Goal: Information Seeking & Learning: Learn about a topic

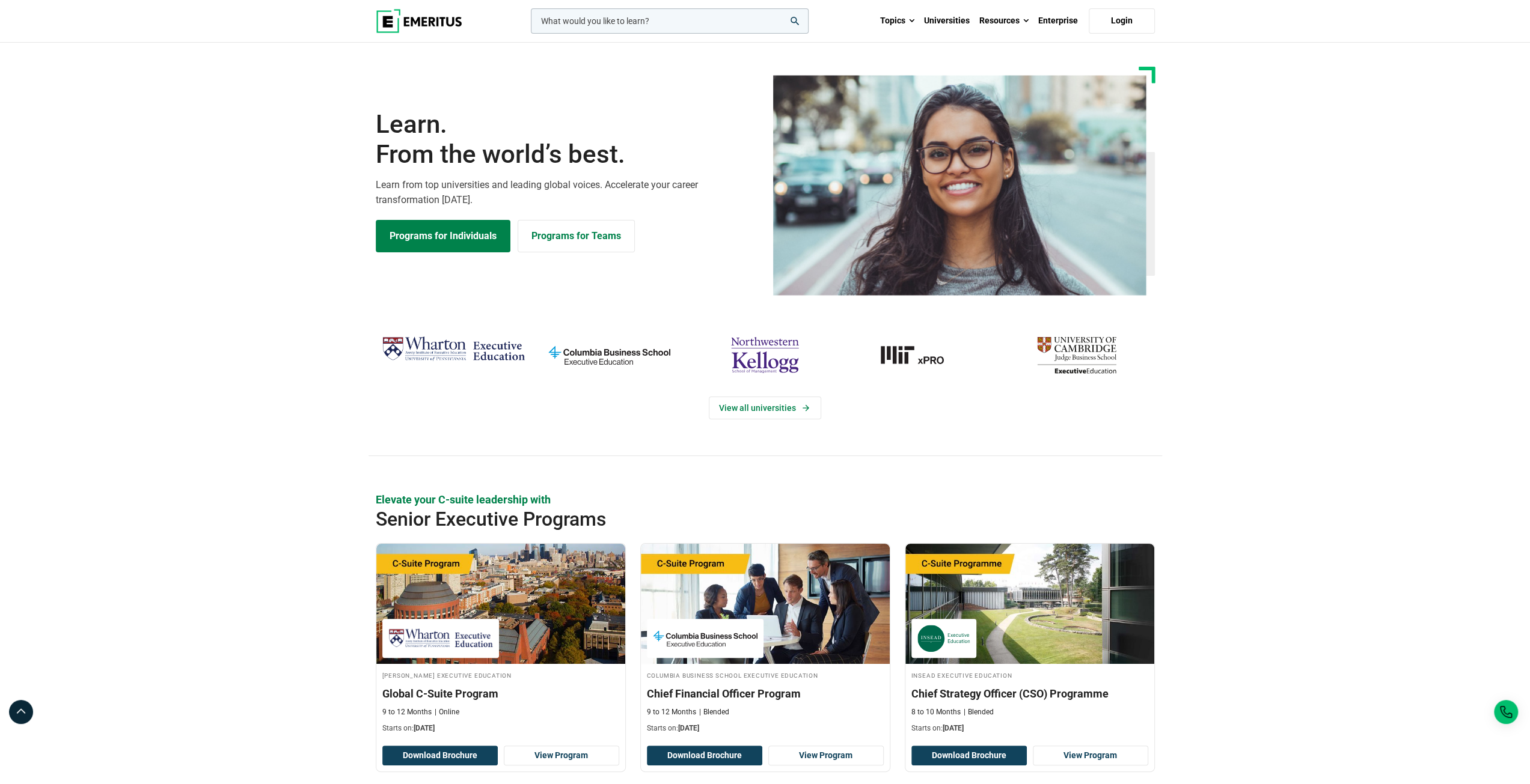
click at [183, 228] on section "Learn. From the world’s best. Learn from top universities and leading global vo…" at bounding box center [765, 181] width 1530 height 229
click at [407, 238] on link "Programs for Individuals" at bounding box center [443, 236] width 135 height 33
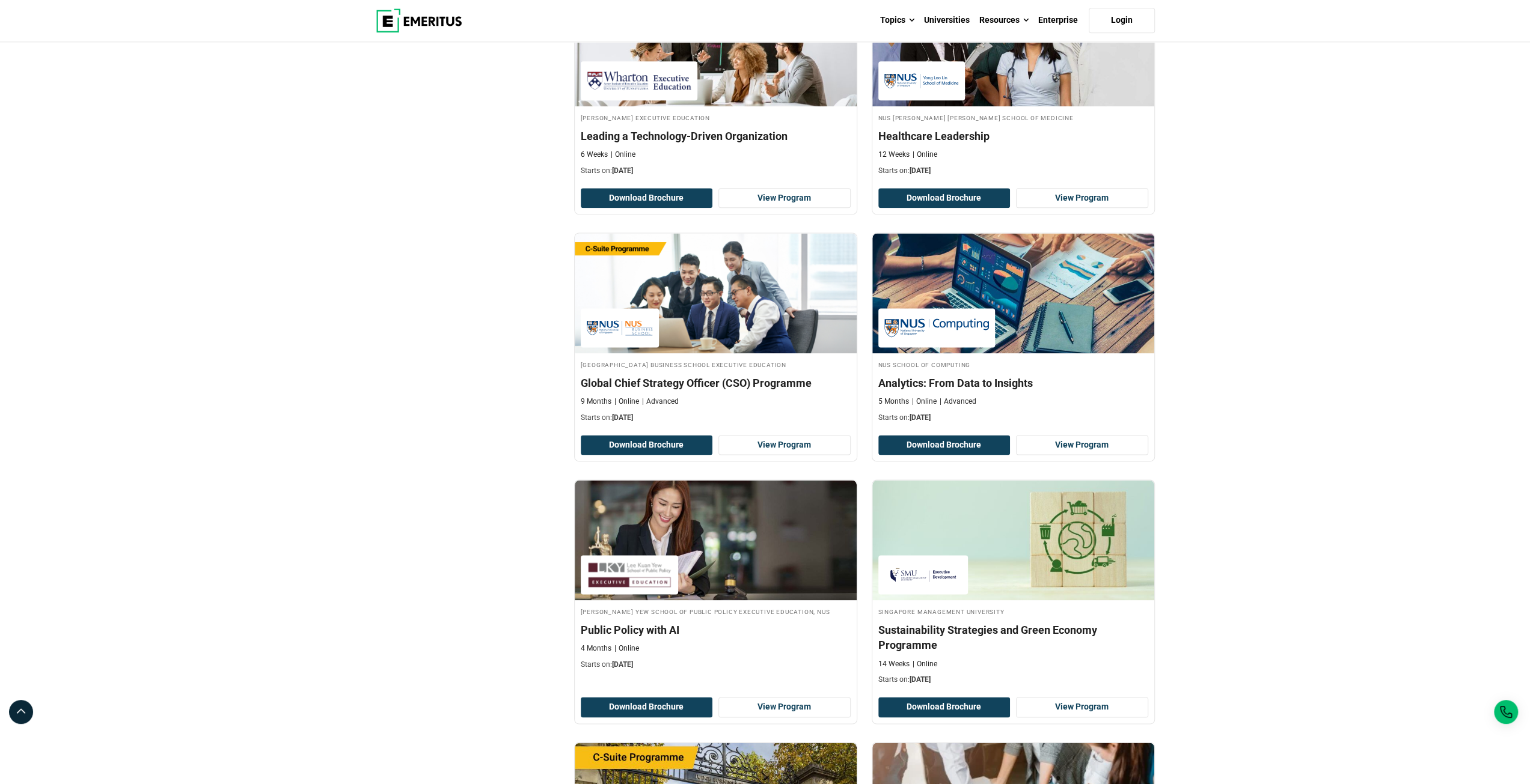
scroll to position [1503, 0]
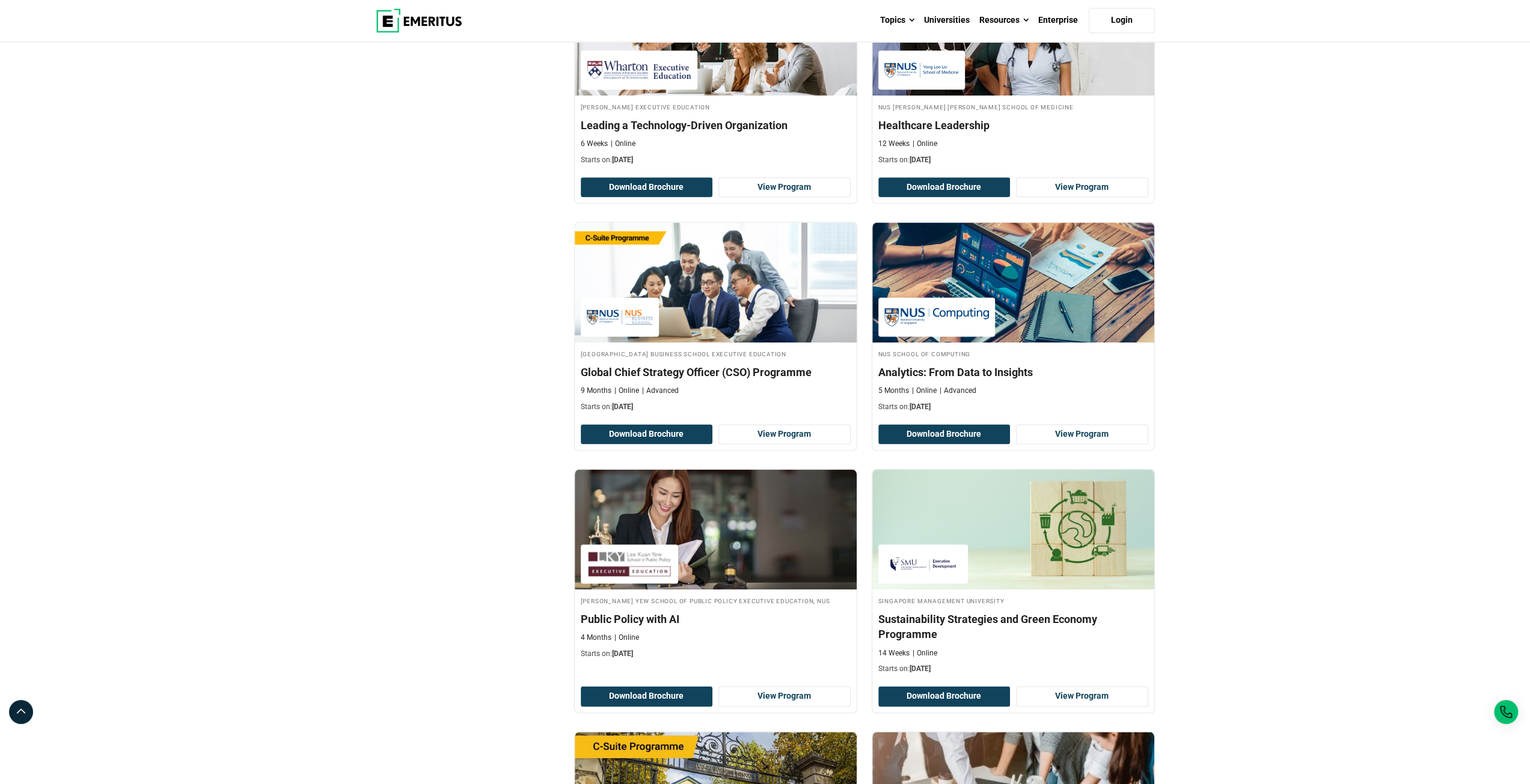
click at [1321, 435] on div "Explore Programs leadership marketing project management data science product m…" at bounding box center [765, 281] width 1530 height 3481
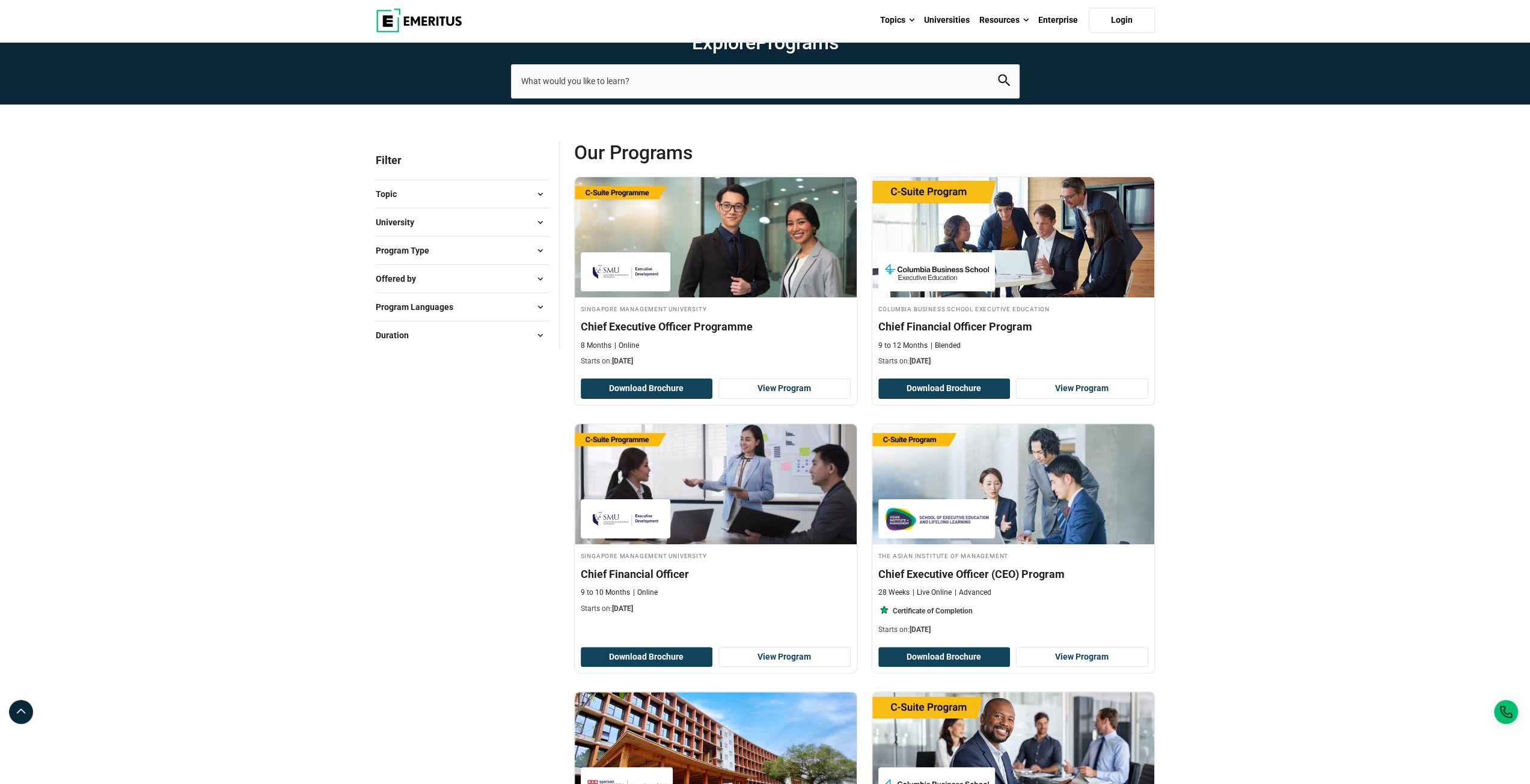
scroll to position [0, 0]
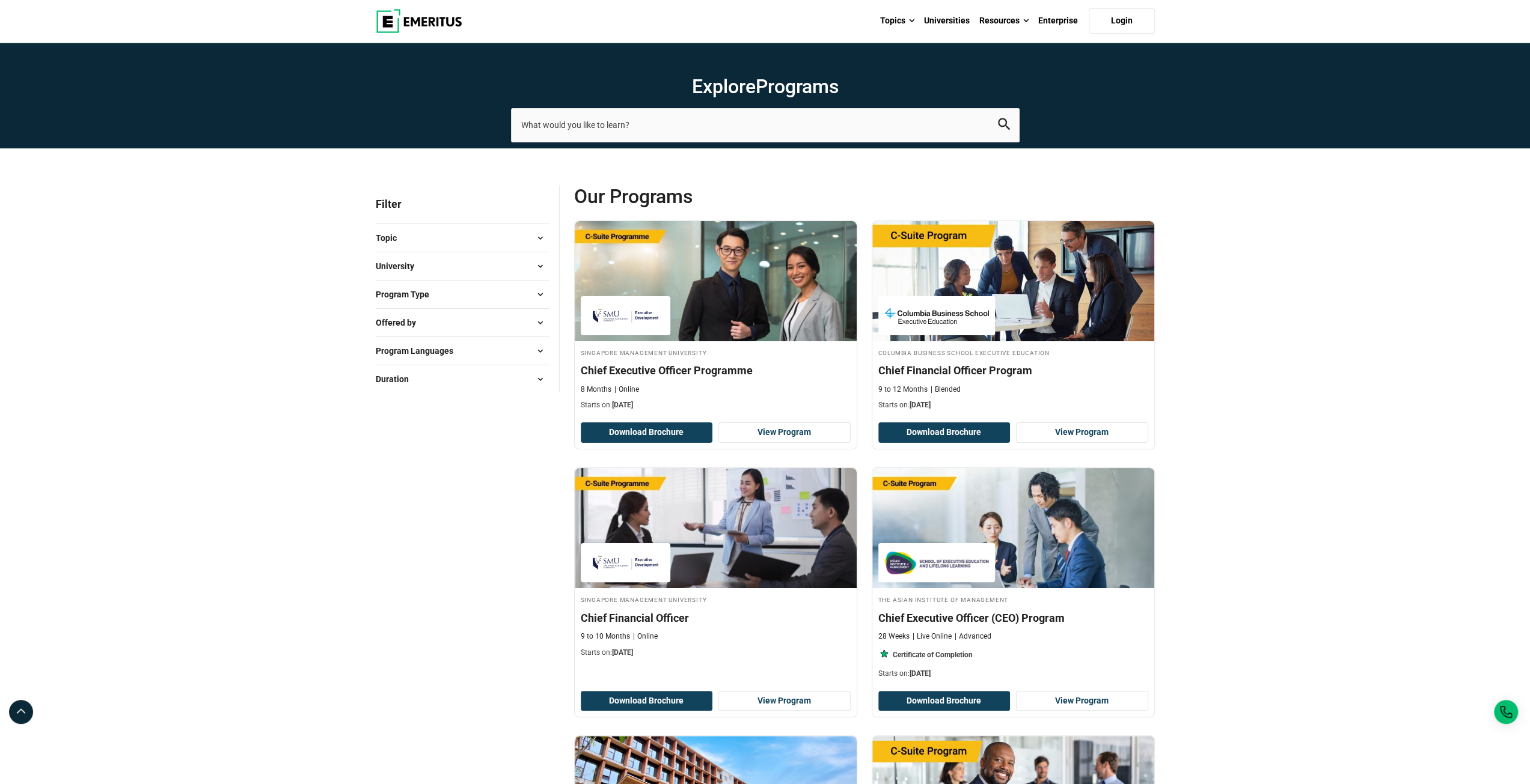
click at [434, 229] on button "Topic" at bounding box center [462, 238] width 174 height 18
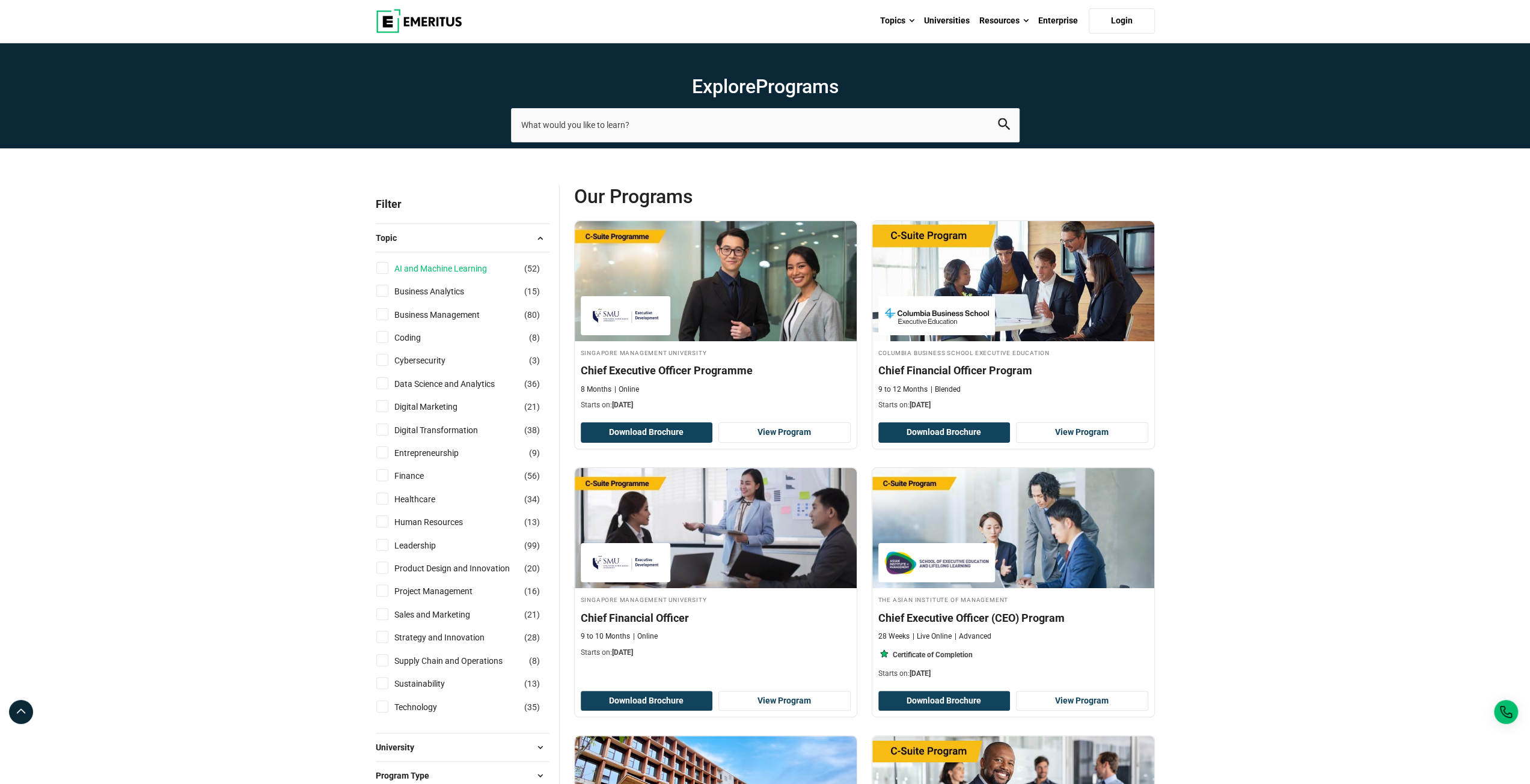
click at [437, 266] on link "AI and Machine Learning" at bounding box center [453, 269] width 117 height 13
checkbox input "true"
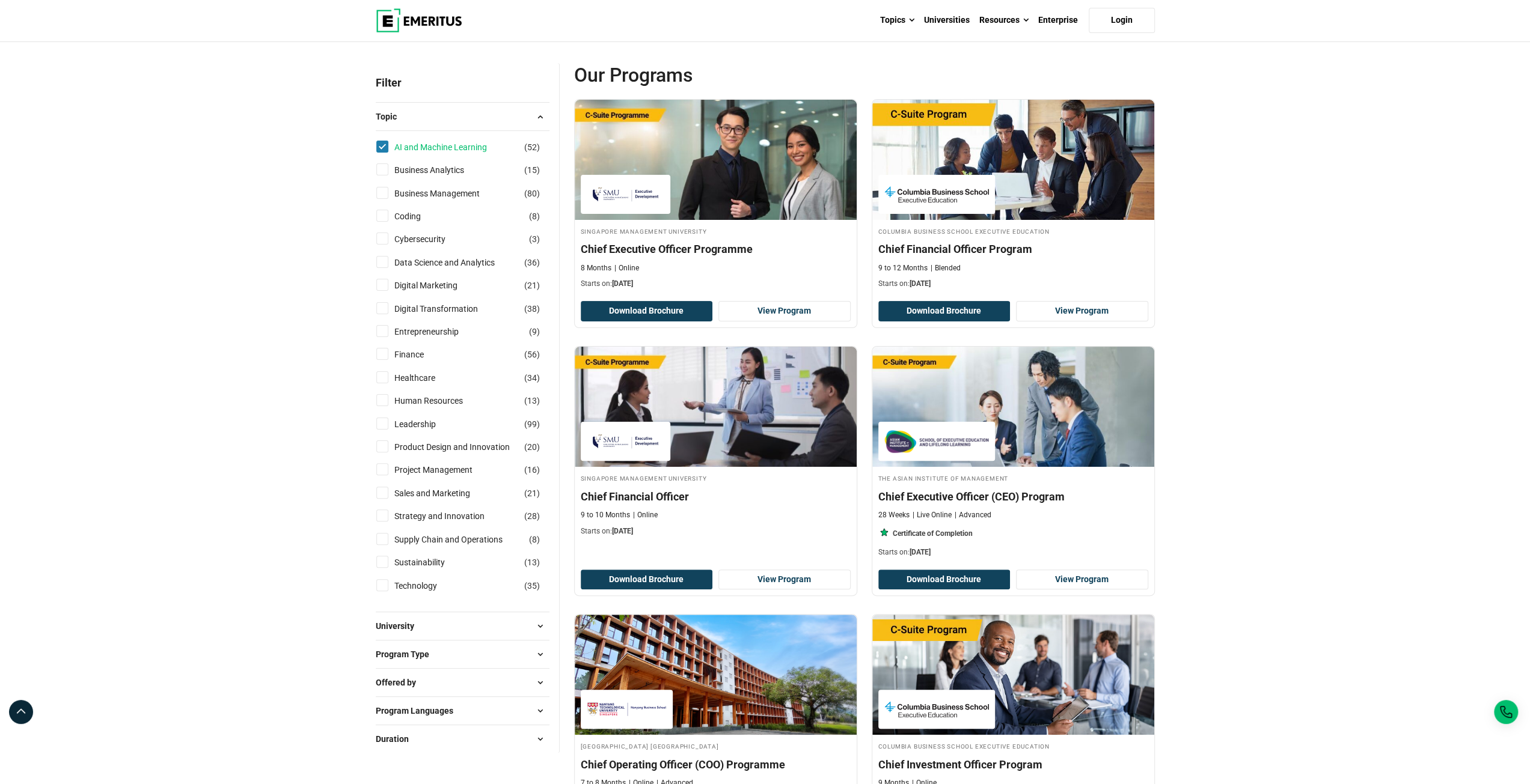
scroll to position [240, 0]
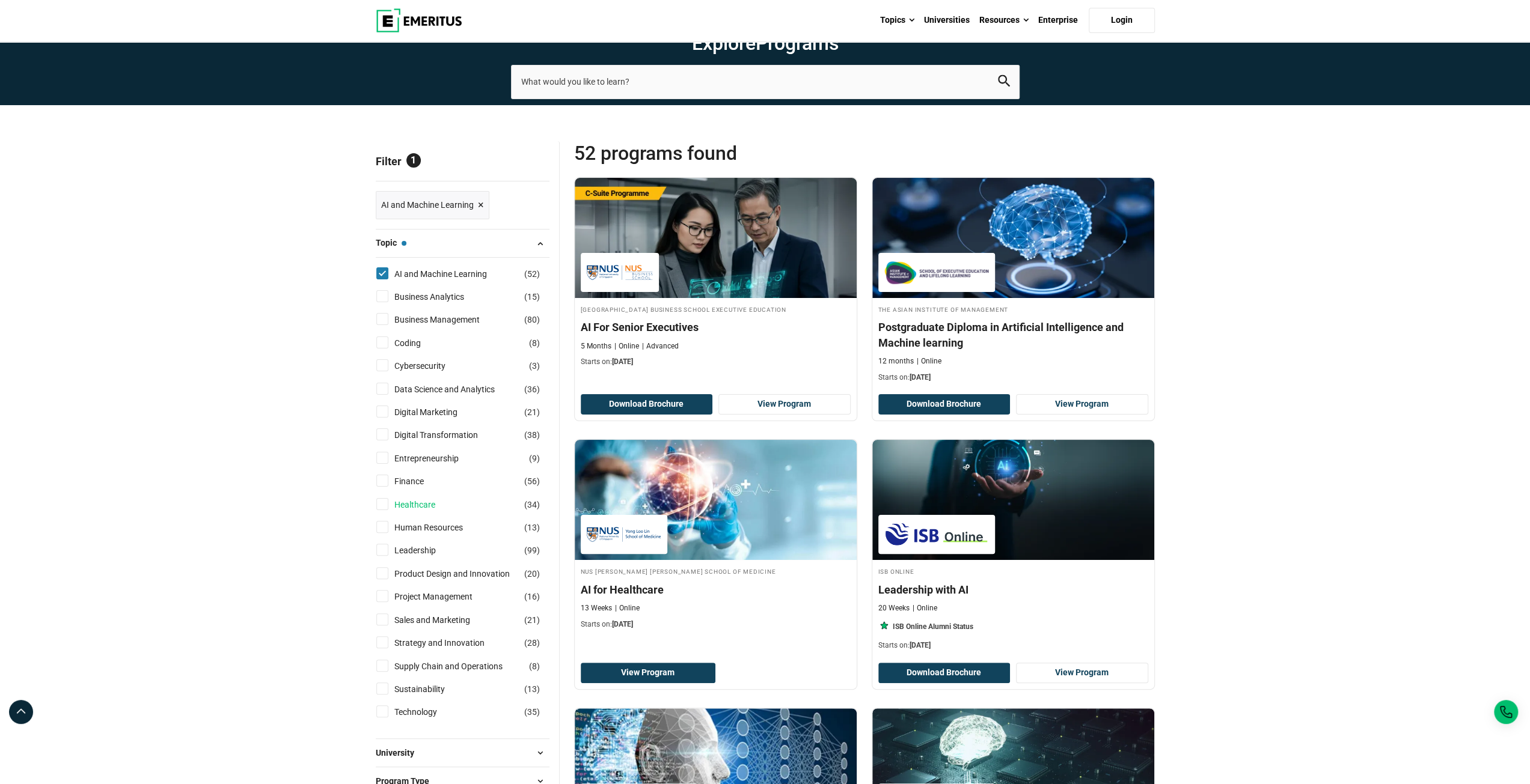
scroll to position [120, 0]
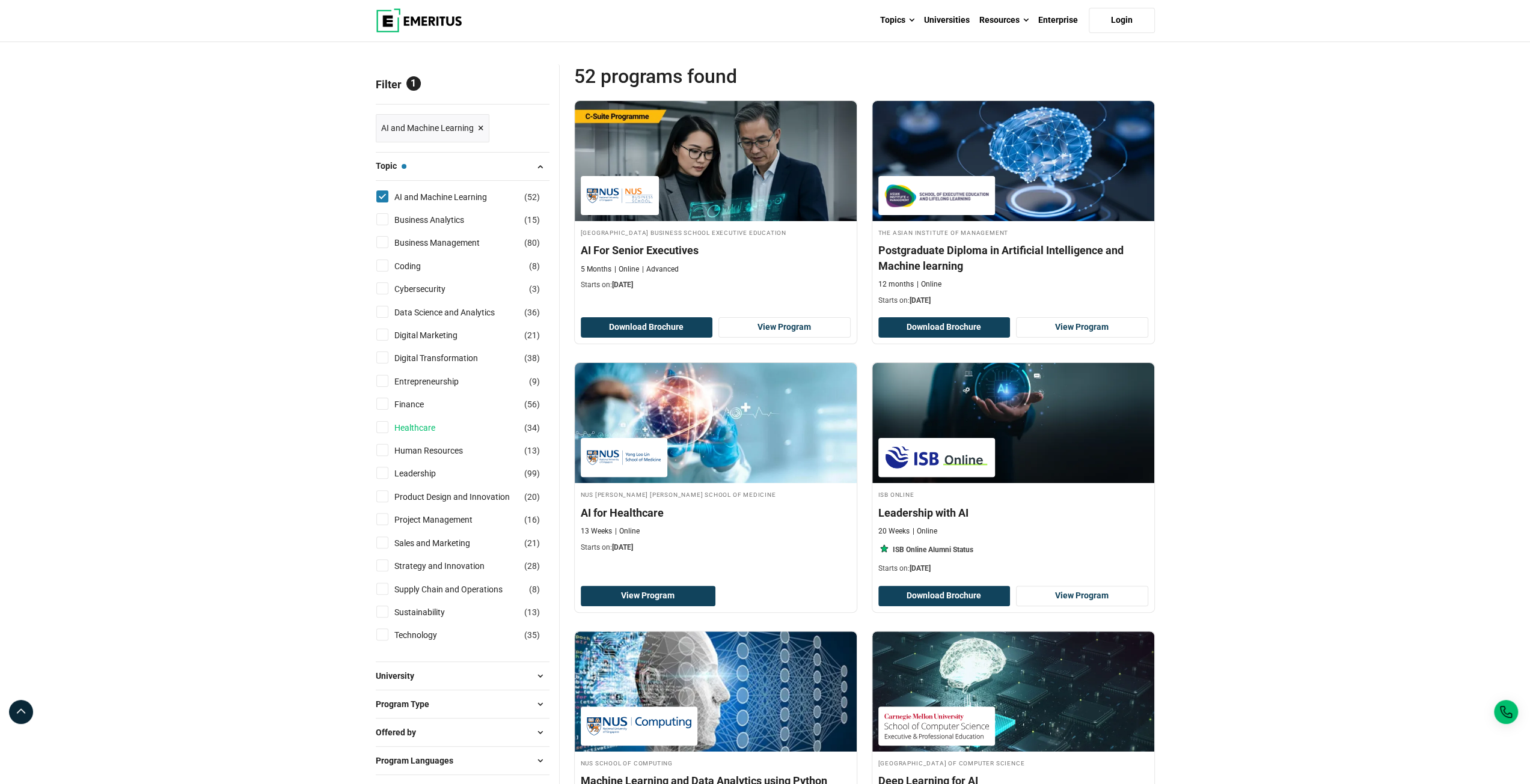
click at [416, 424] on link "Healthcare" at bounding box center [426, 428] width 65 height 13
checkbox input "true"
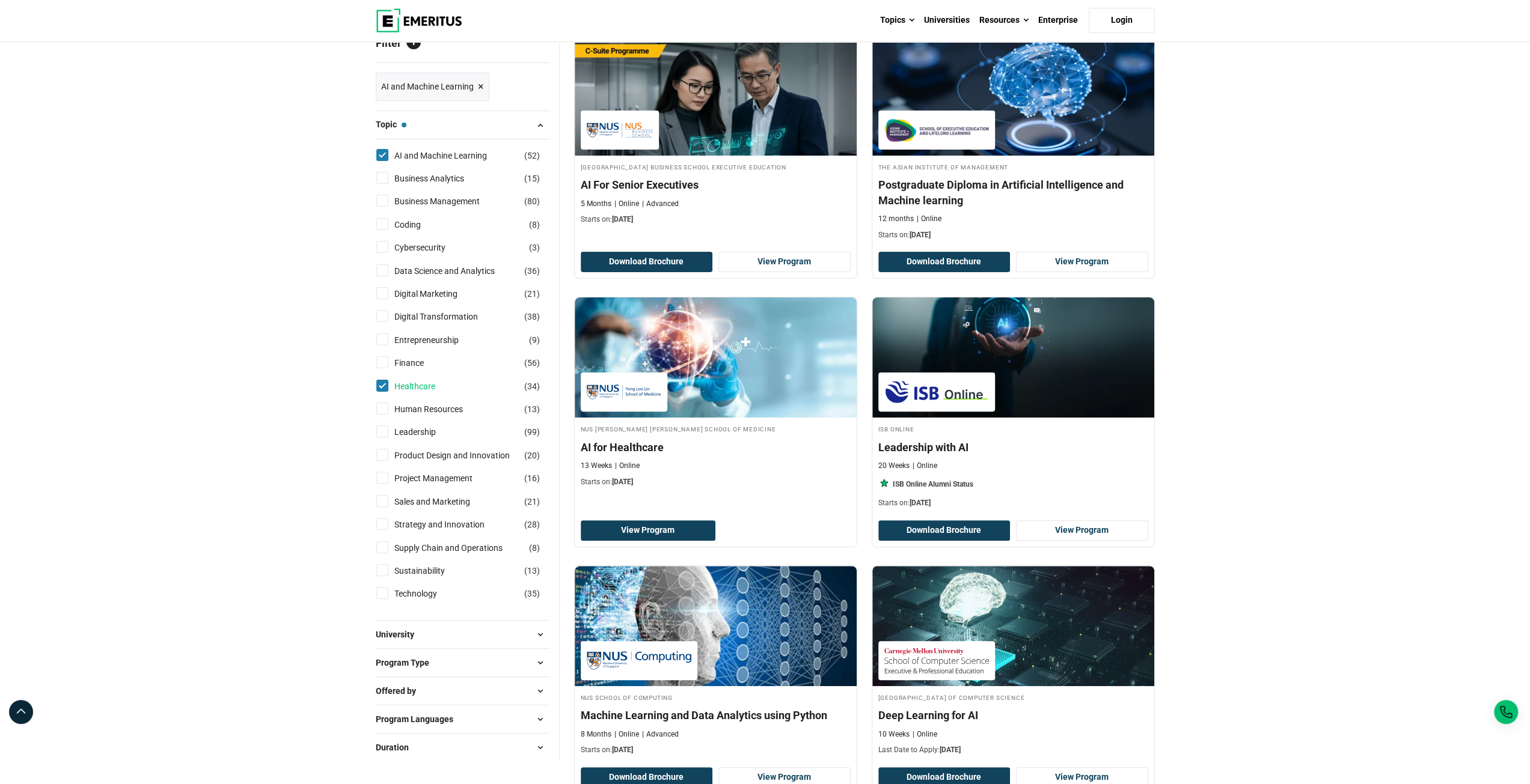
scroll to position [180, 0]
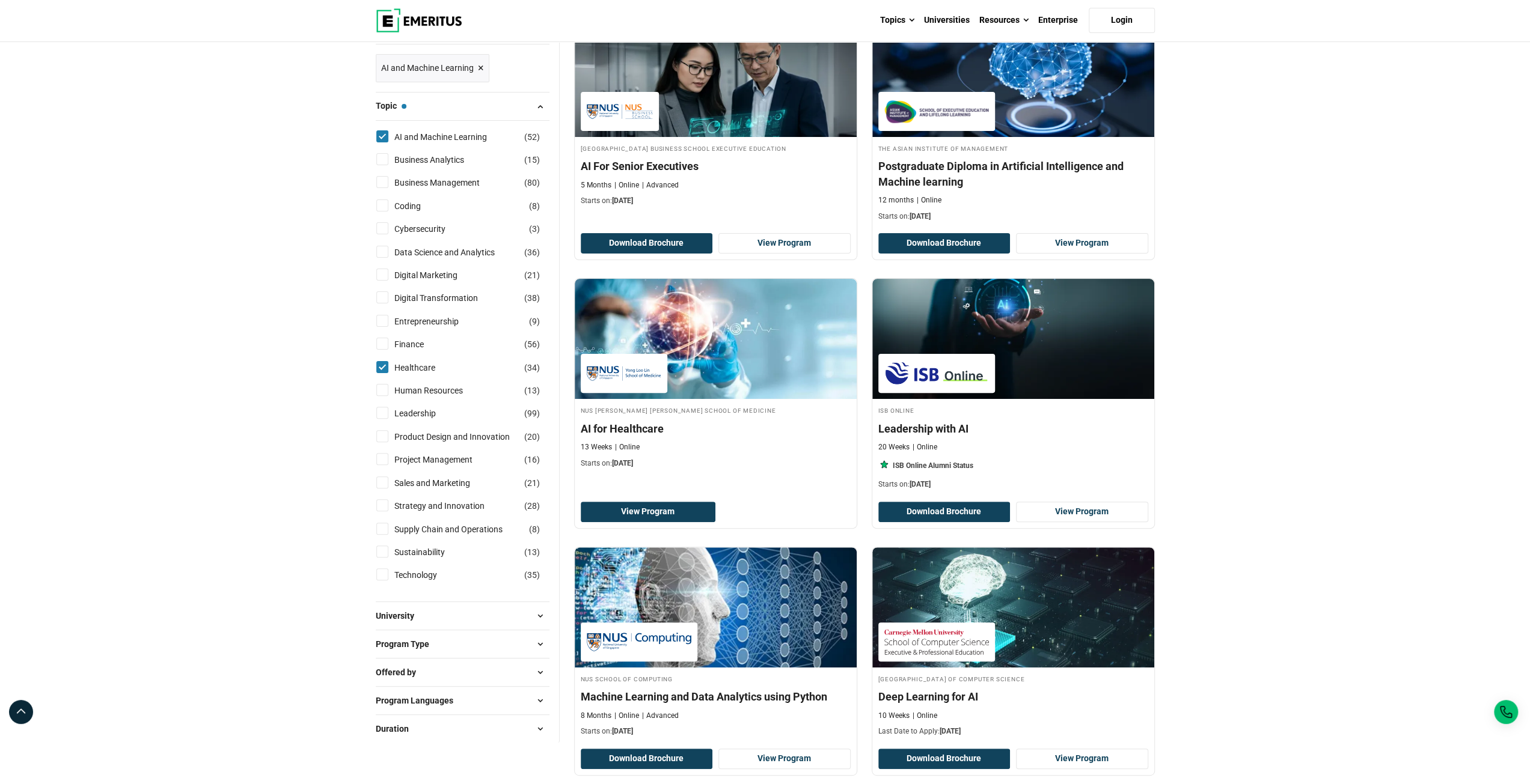
click at [383, 249] on input "Data Science and Analytics ( 36 )" at bounding box center [382, 251] width 12 height 12
checkbox input "true"
click at [383, 133] on input "AI and Machine Learning ( 52 )" at bounding box center [382, 136] width 12 height 12
checkbox input "false"
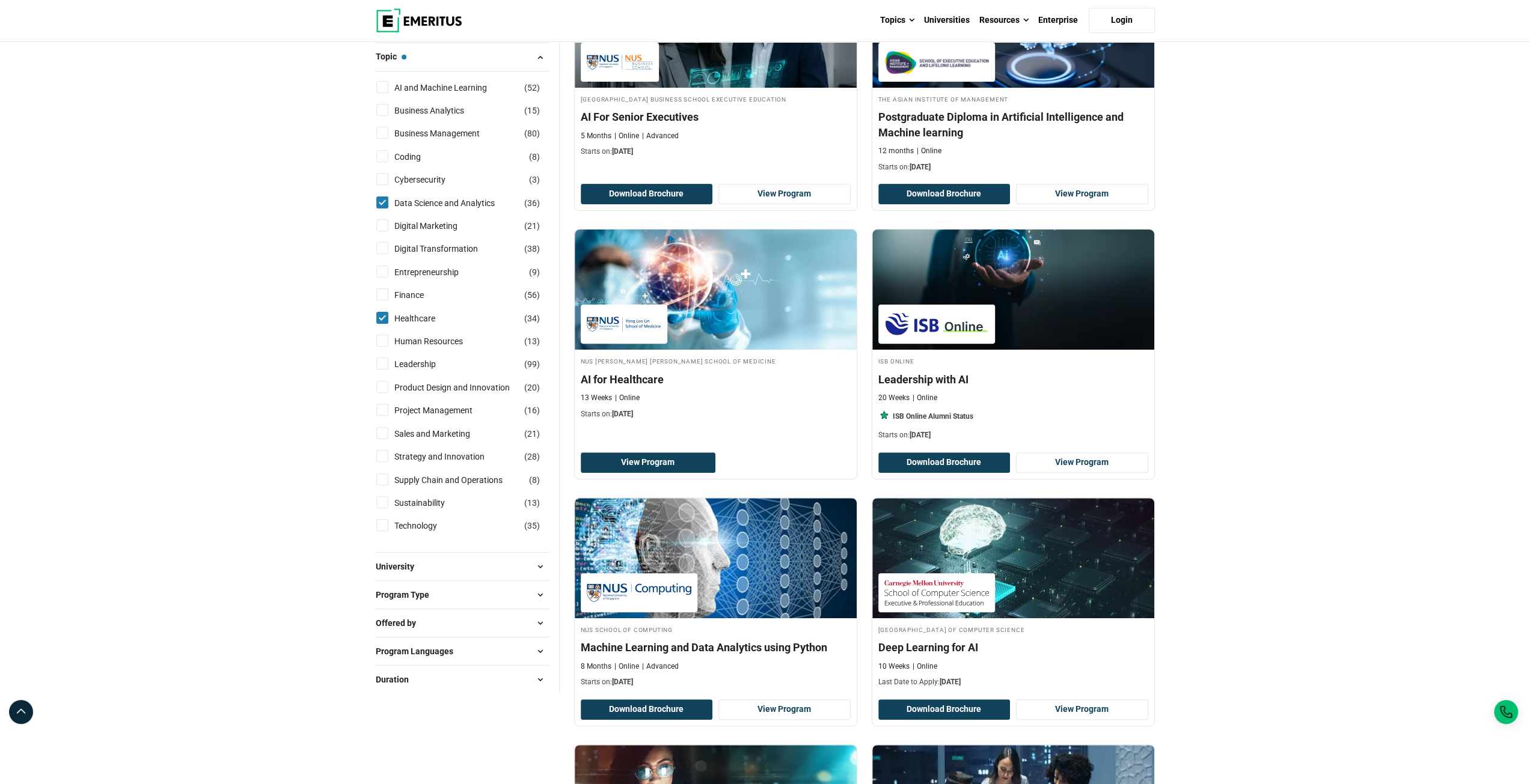
scroll to position [360, 0]
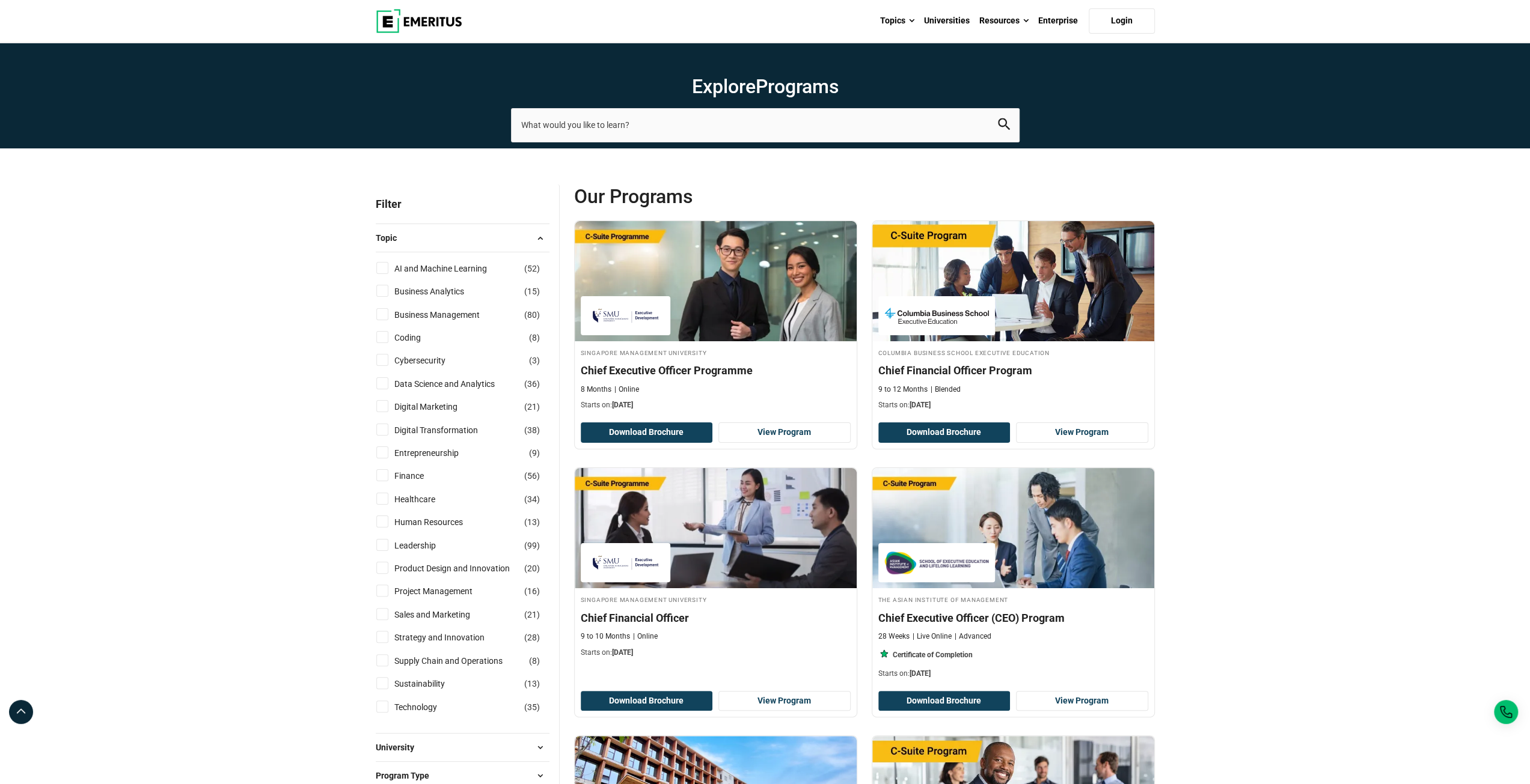
click at [387, 387] on input "Data Science and Analytics ( 36 )" at bounding box center [382, 383] width 12 height 12
checkbox input "true"
click at [386, 494] on input "Healthcare ( 34 )" at bounding box center [382, 499] width 12 height 12
checkbox input "true"
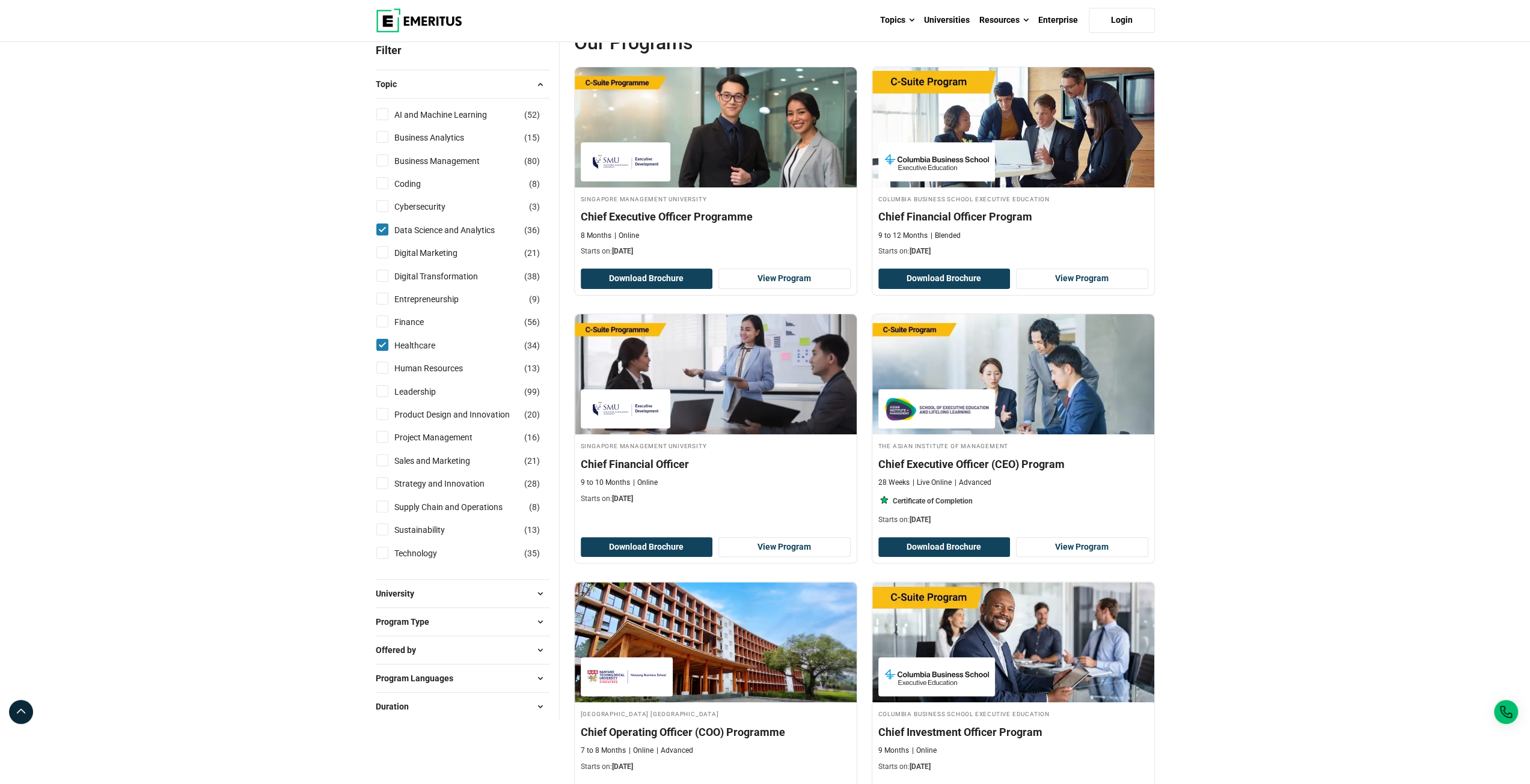
scroll to position [421, 0]
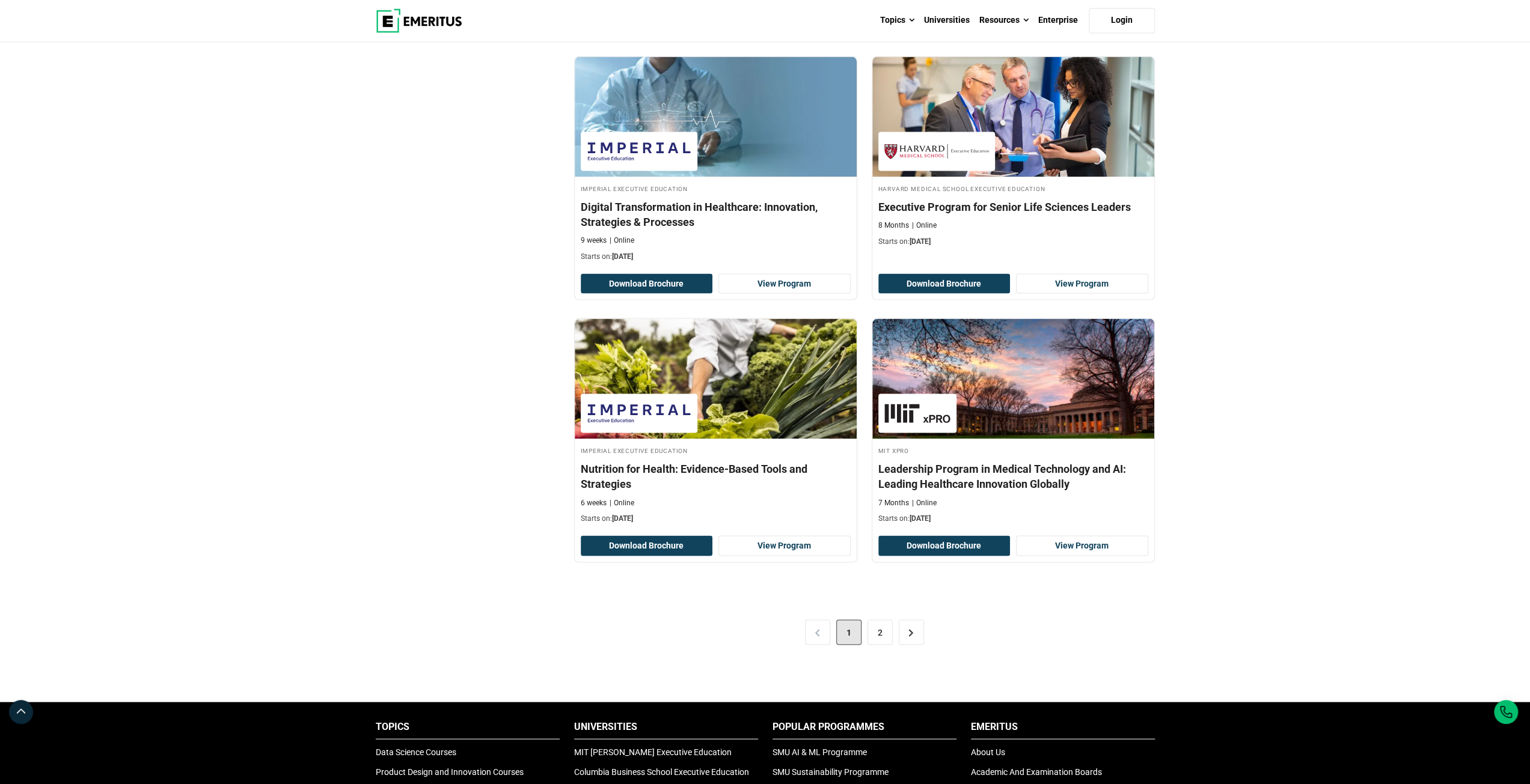
scroll to position [2283, 0]
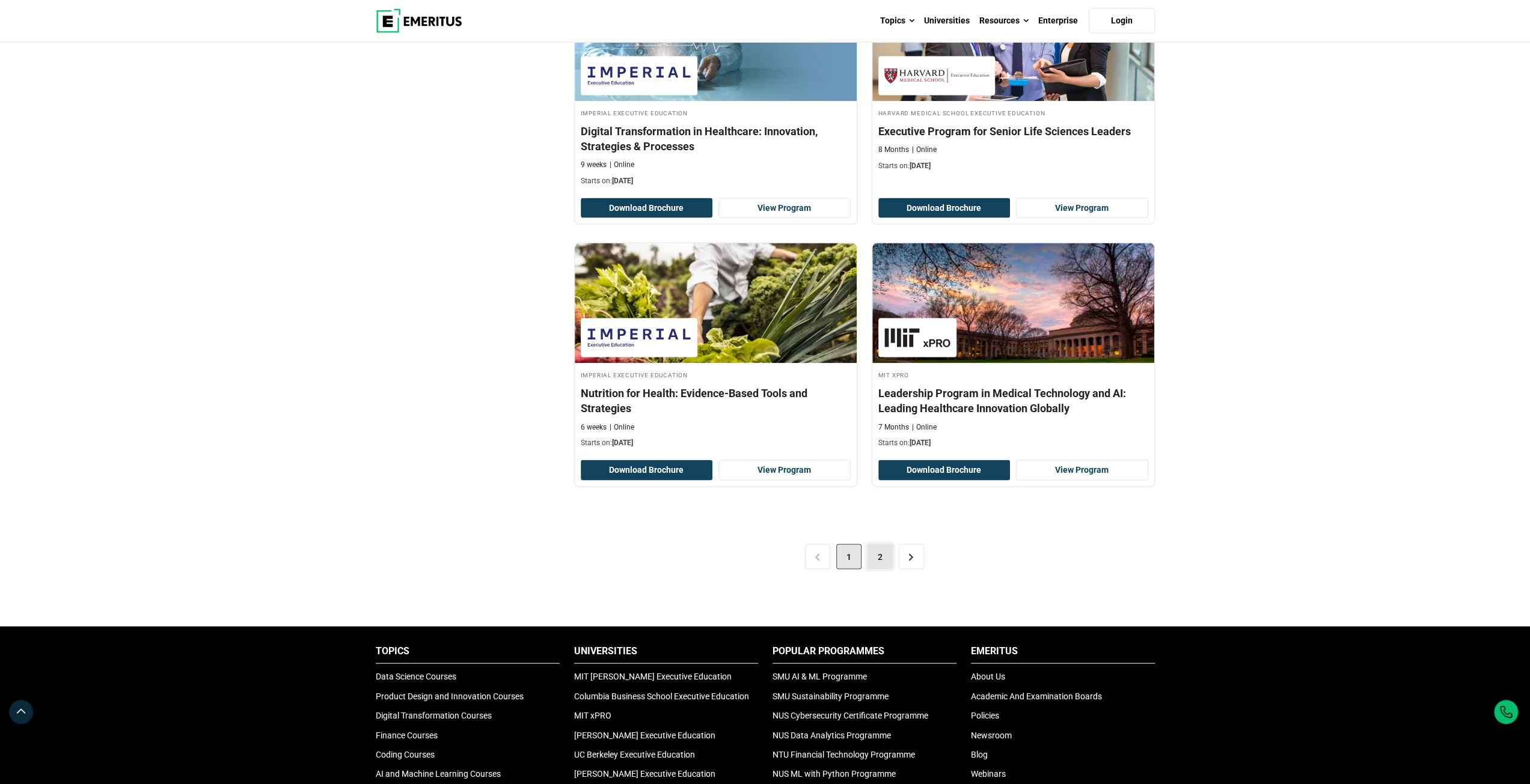
click at [880, 556] on link "2" at bounding box center [880, 556] width 25 height 25
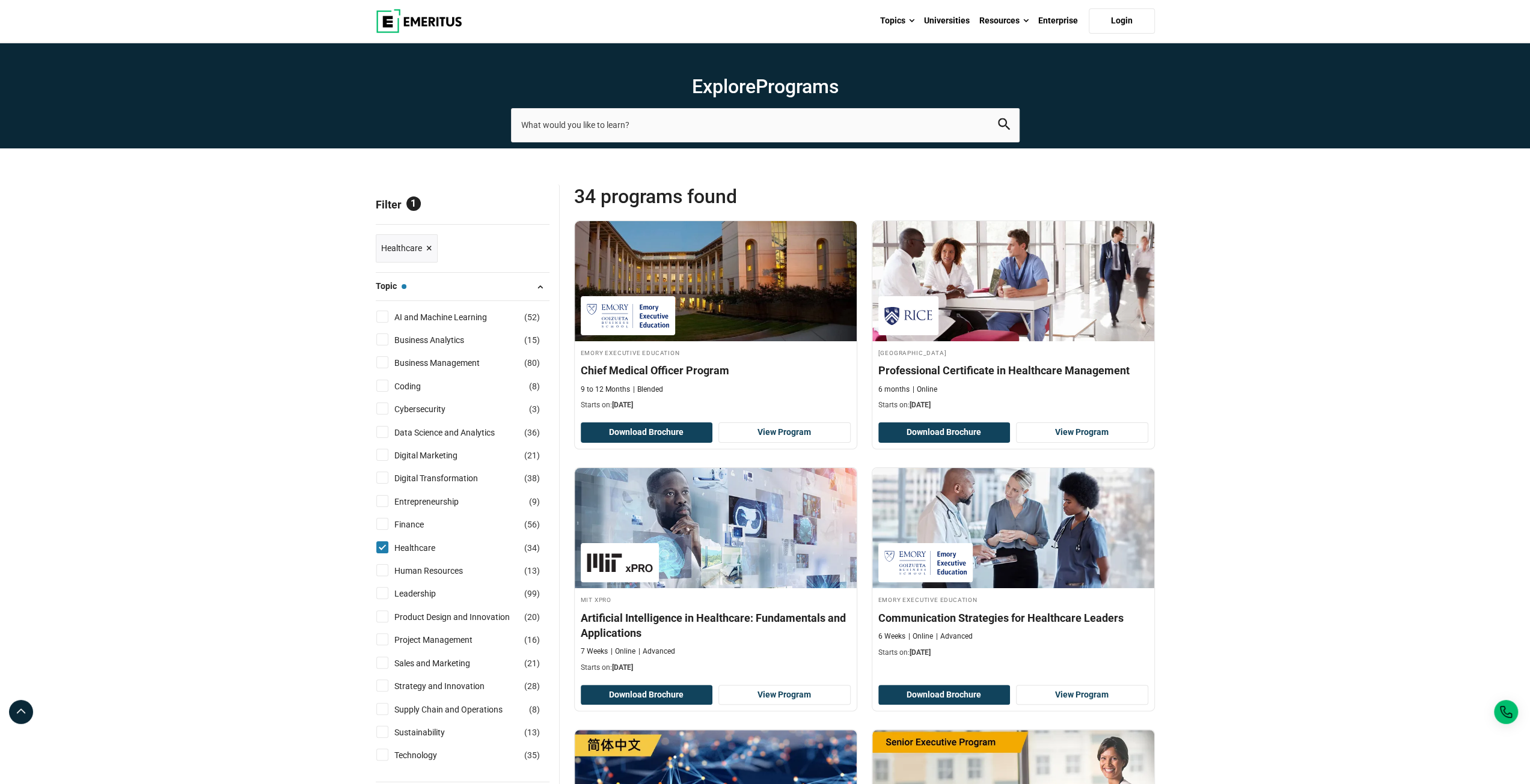
click at [430, 249] on span "×" at bounding box center [429, 248] width 6 height 17
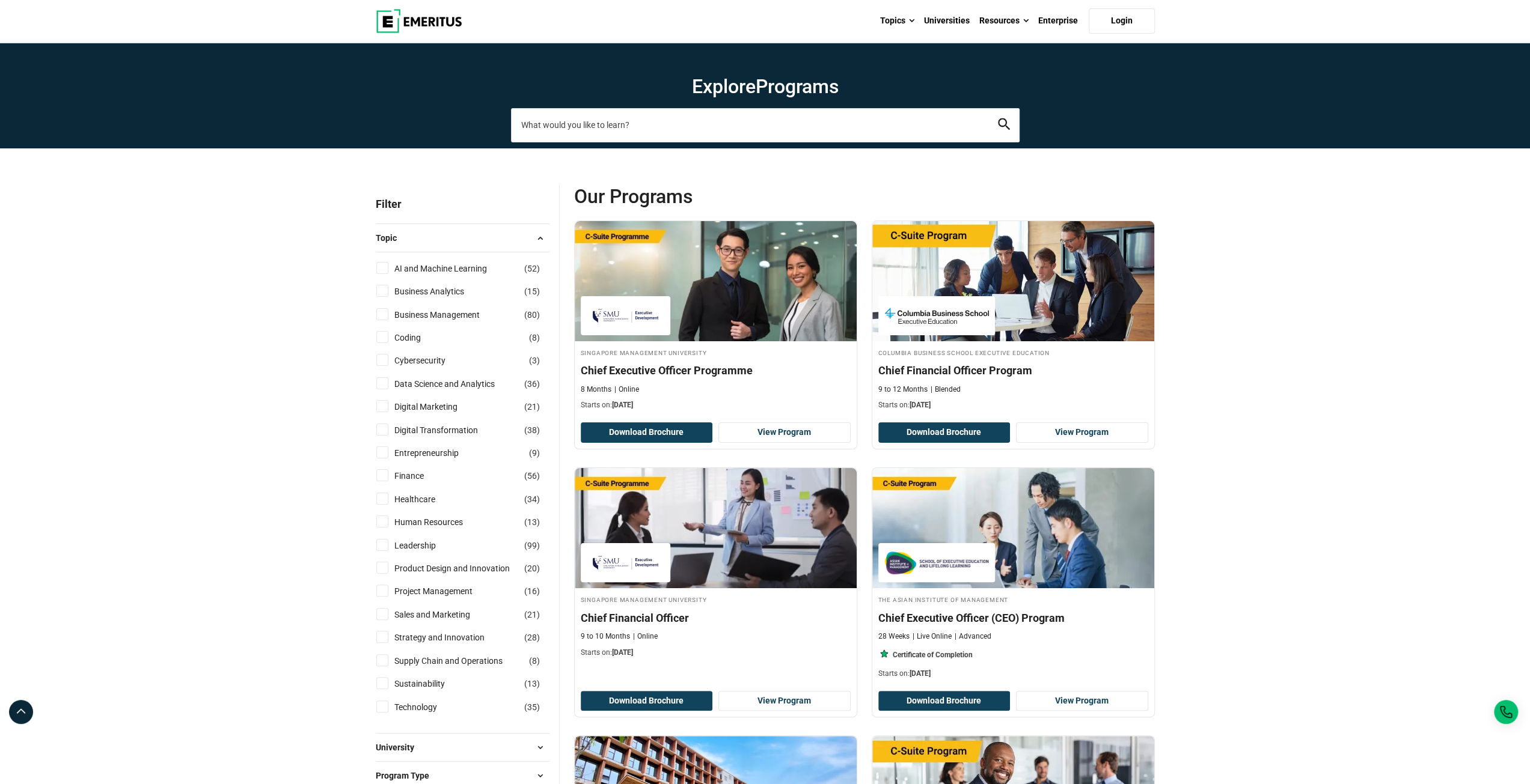
click at [603, 126] on input "search-page" at bounding box center [765, 125] width 509 height 33
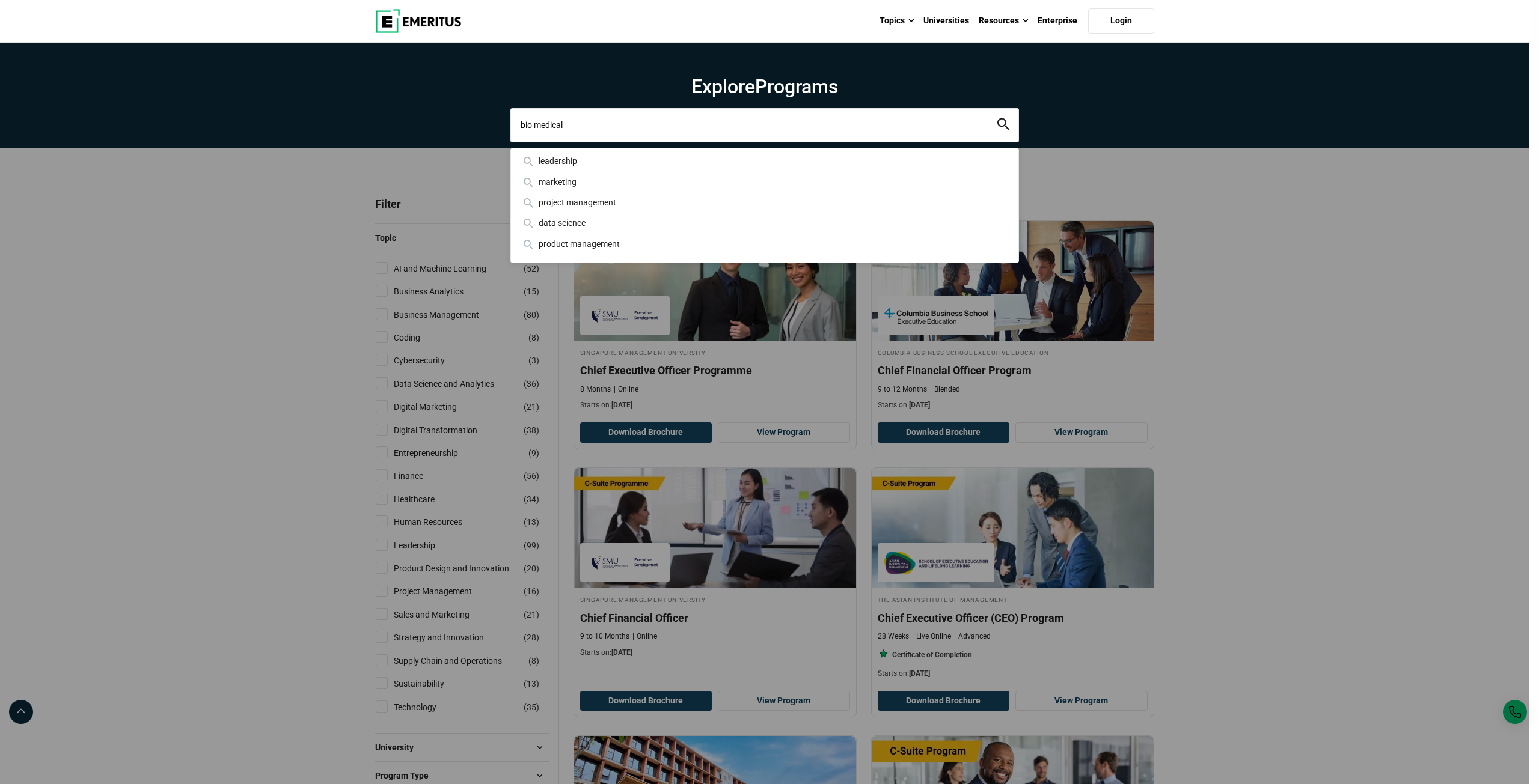
type input "bio medical"
click at [997, 119] on button "search" at bounding box center [1003, 126] width 12 height 14
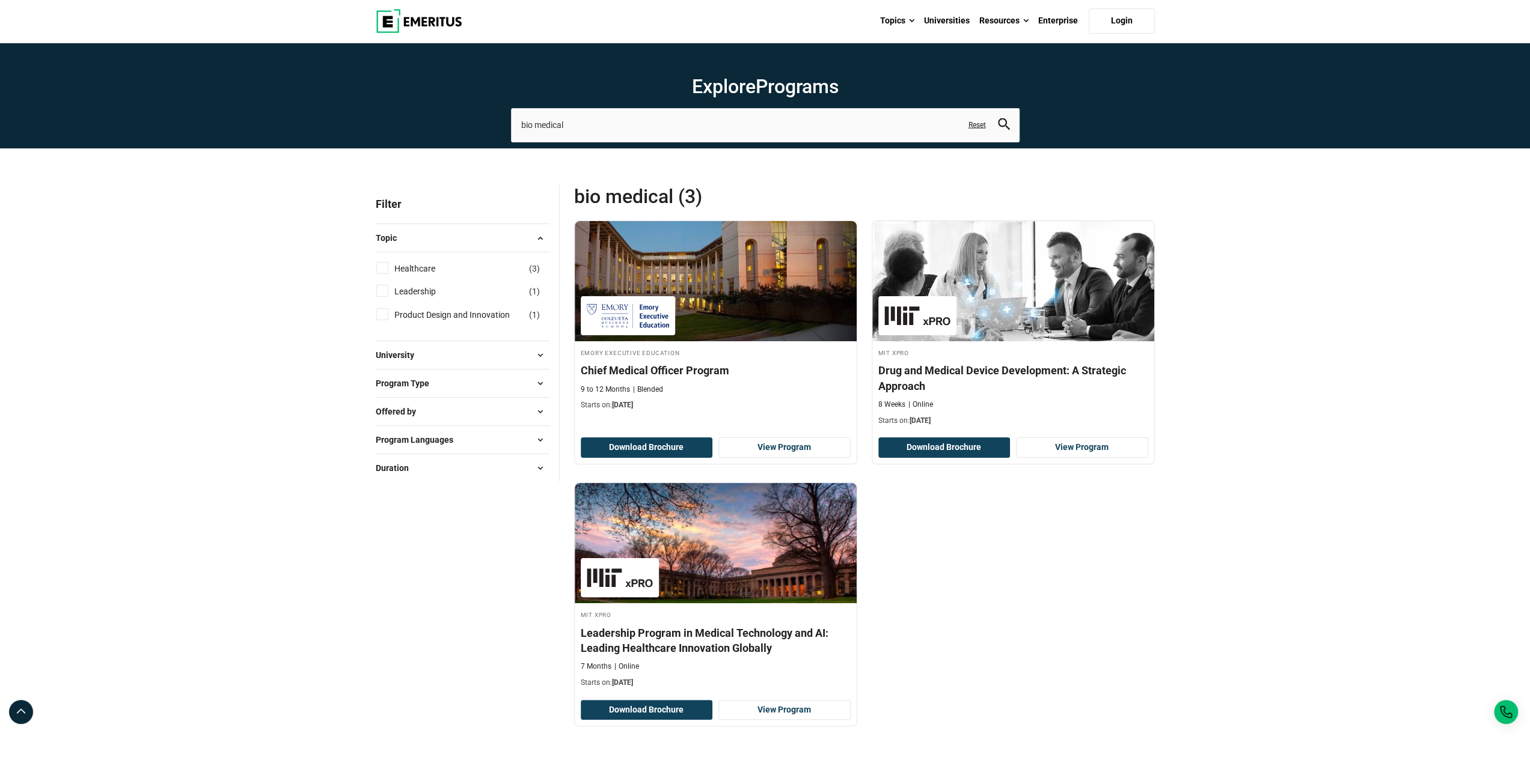
click at [232, 332] on div "Explore Programs bio medical Related Programs Chief Medical Officer Program Emo…" at bounding box center [765, 740] width 1530 height 1394
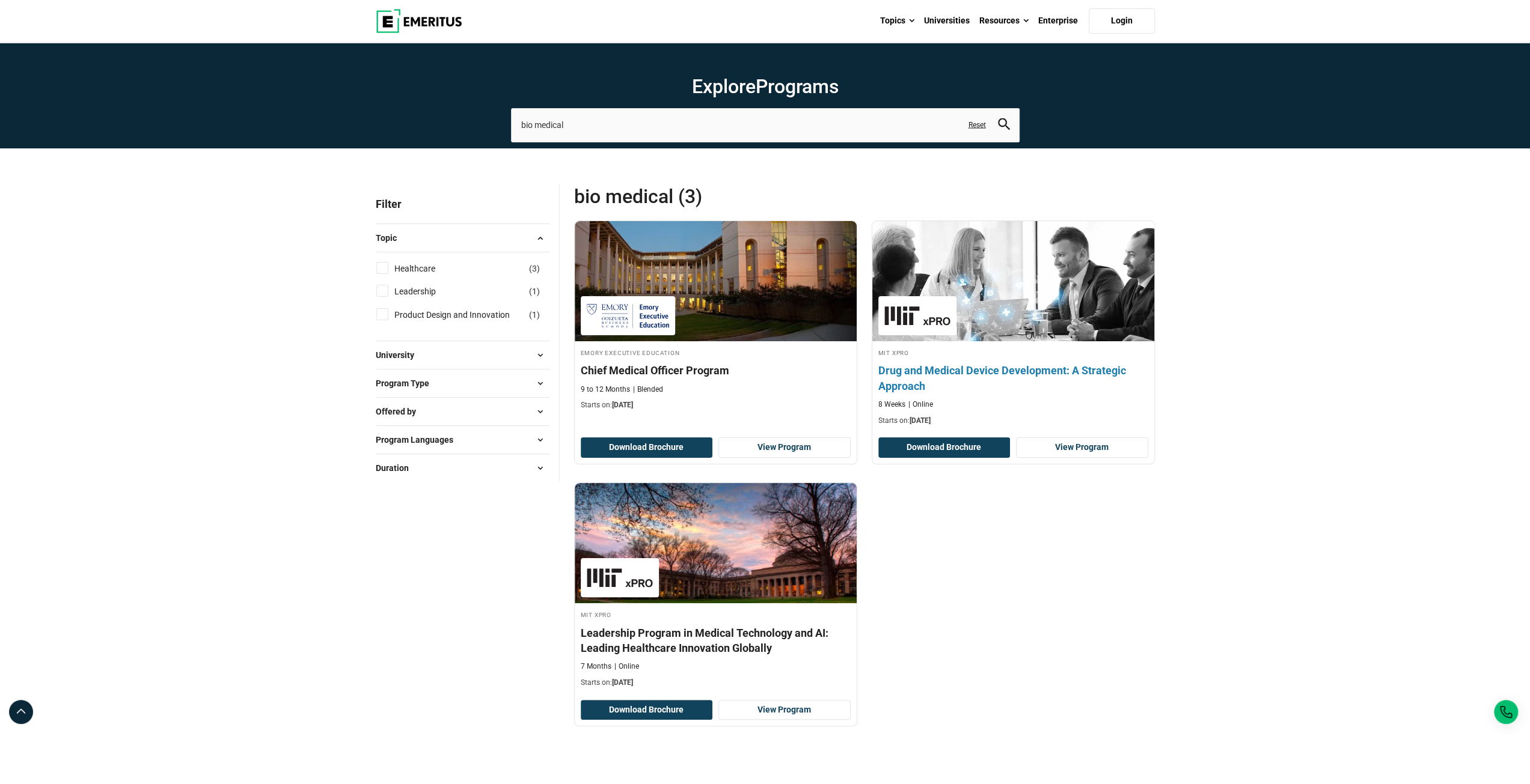
click at [966, 358] on div "MIT xPRO Drug and Medical Device Development: A Strategic Approach 8 Weeks Onli…" at bounding box center [1013, 387] width 282 height 79
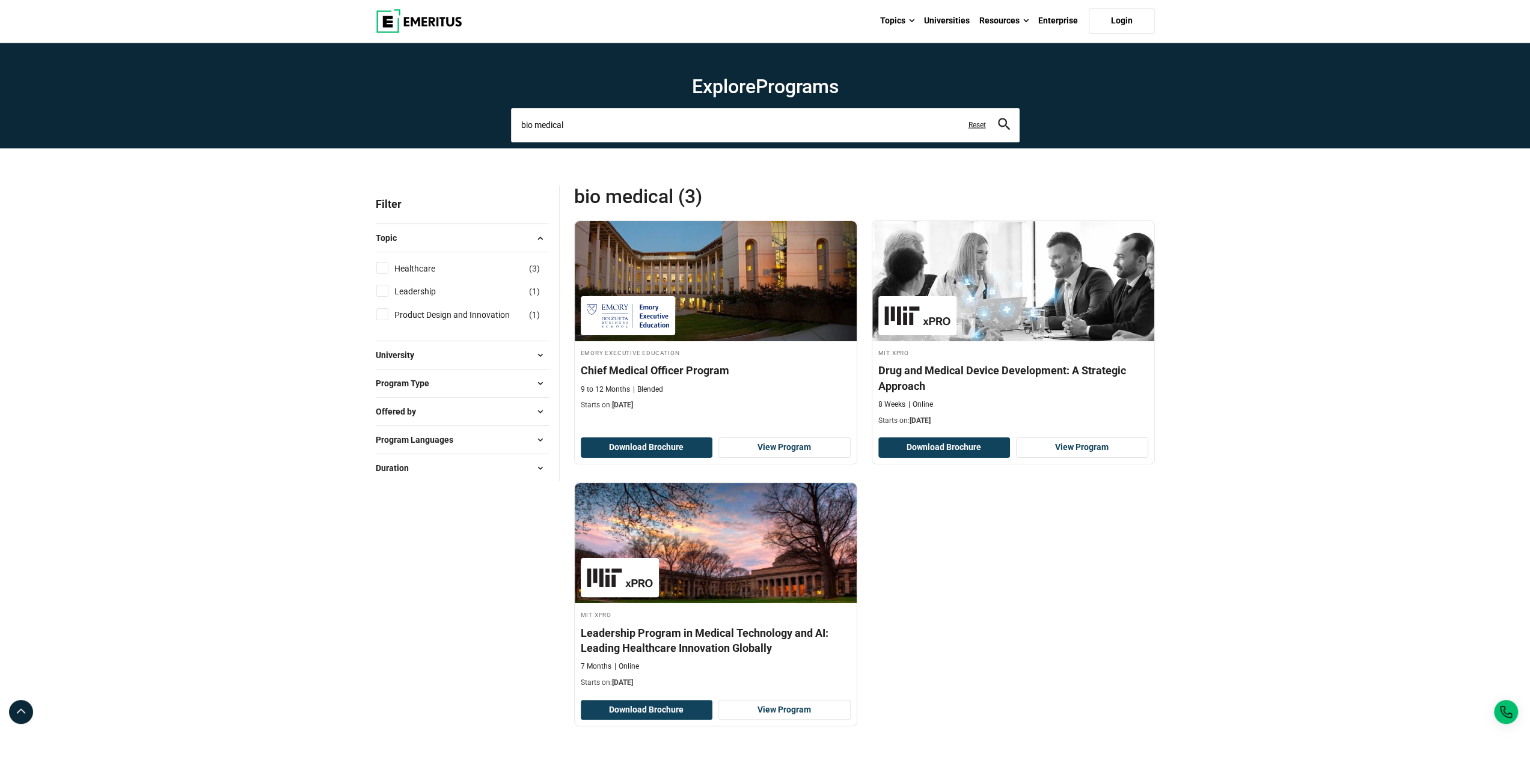
click at [535, 124] on input "bio medical" at bounding box center [765, 125] width 509 height 33
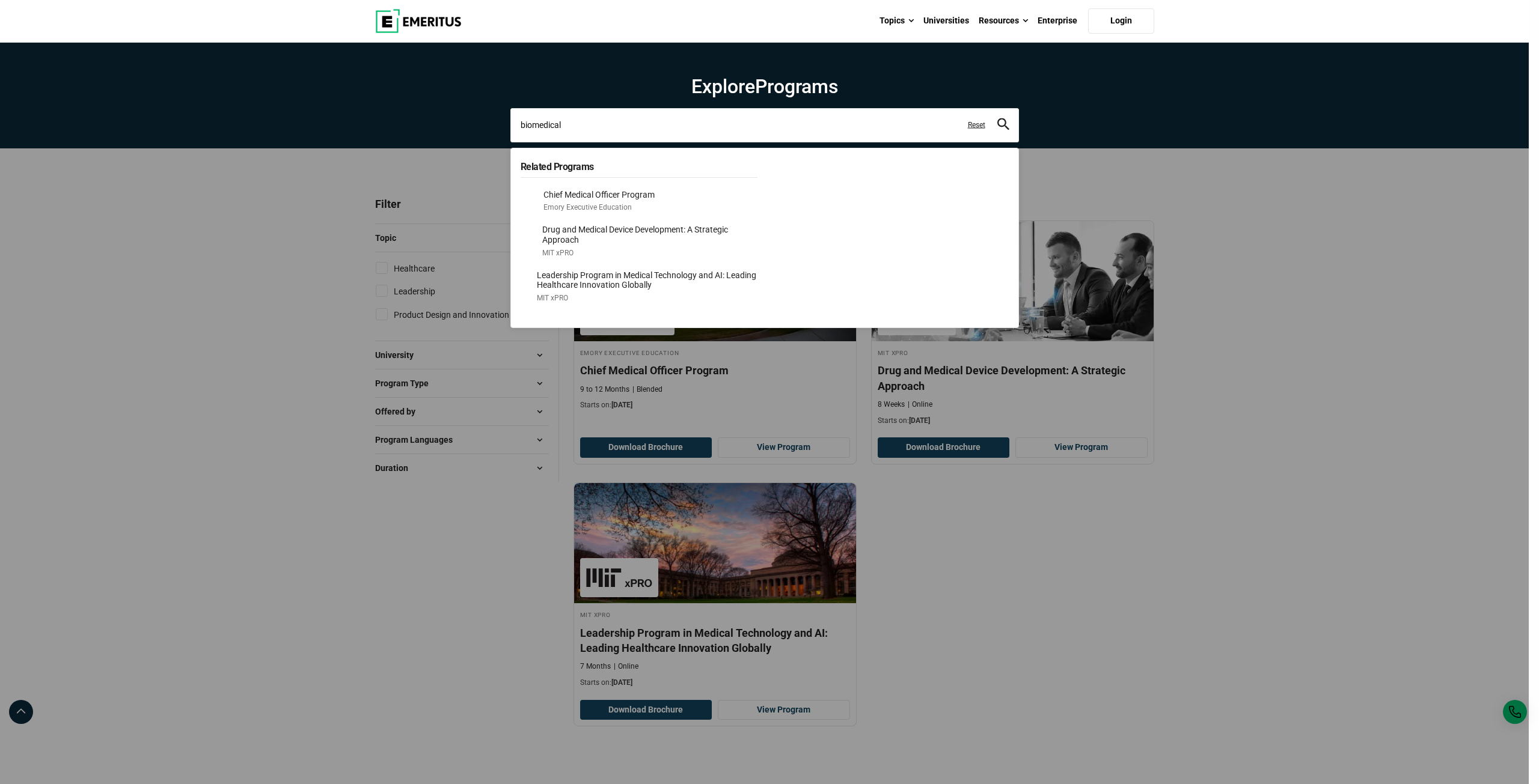
type input "biomedical"
click at [997, 119] on button "search" at bounding box center [1003, 126] width 12 height 14
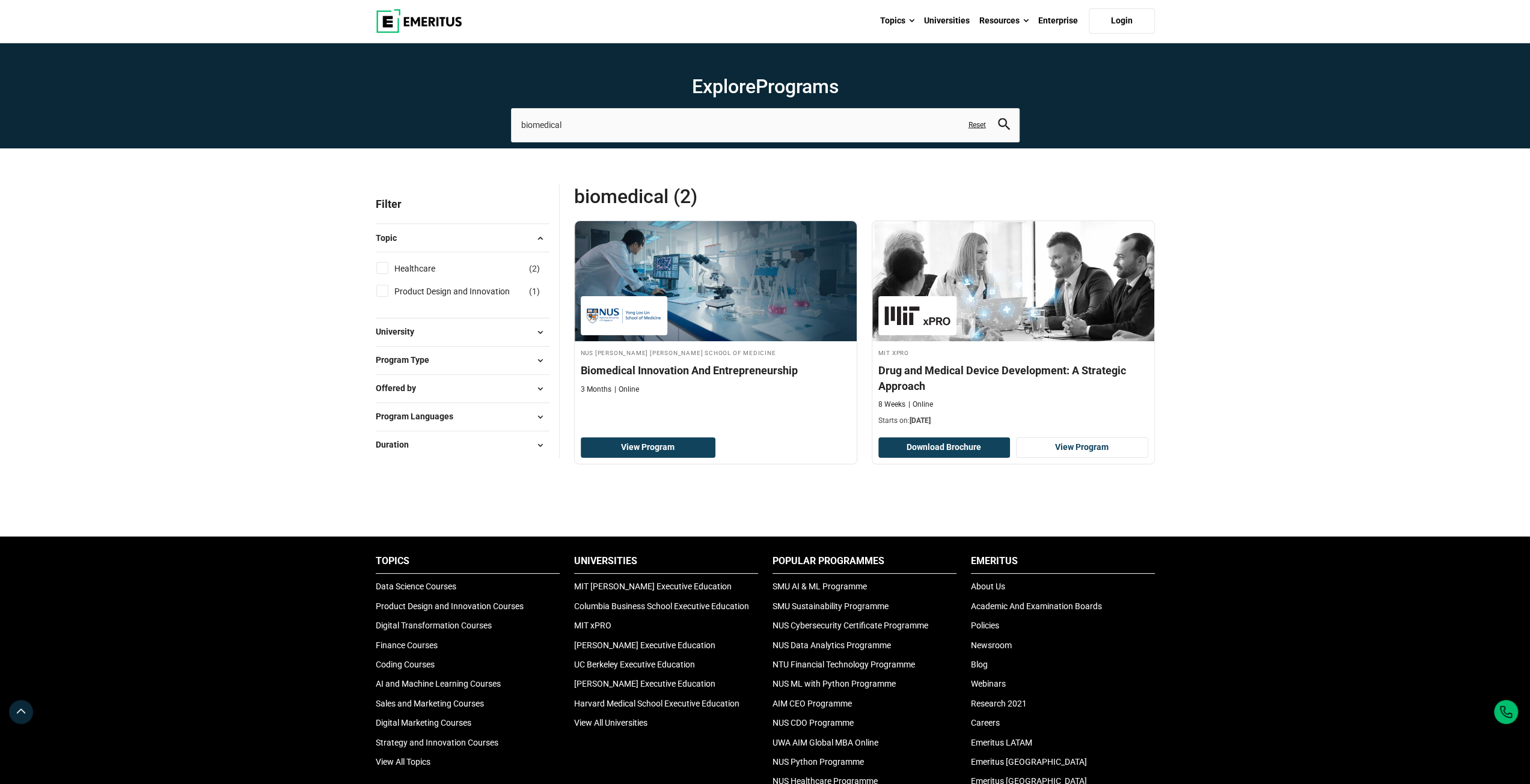
click at [186, 338] on div "Explore Programs biomedical biomedical innovation Related Programs Biomedical I…" at bounding box center [765, 608] width 1530 height 1131
